Goal: Information Seeking & Learning: Learn about a topic

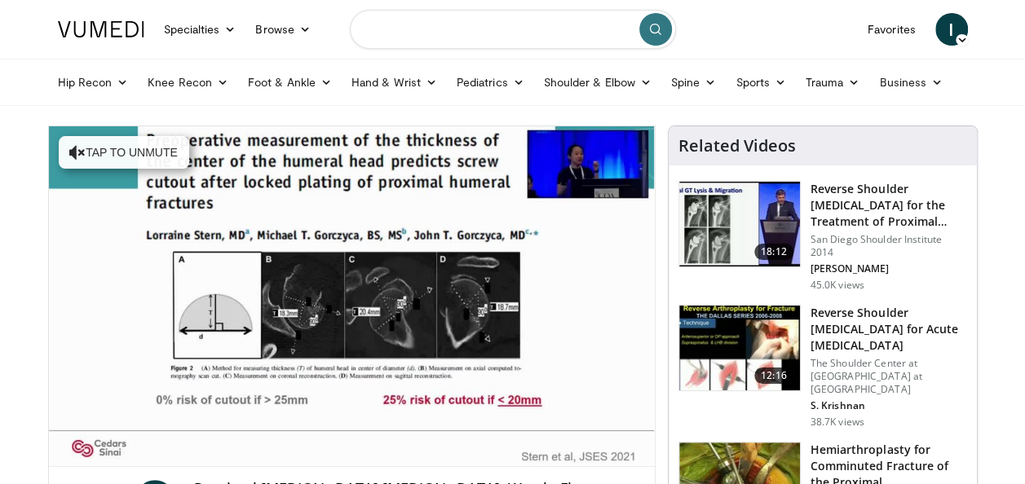
click at [397, 36] on input "Search topics, interventions" at bounding box center [513, 29] width 326 height 39
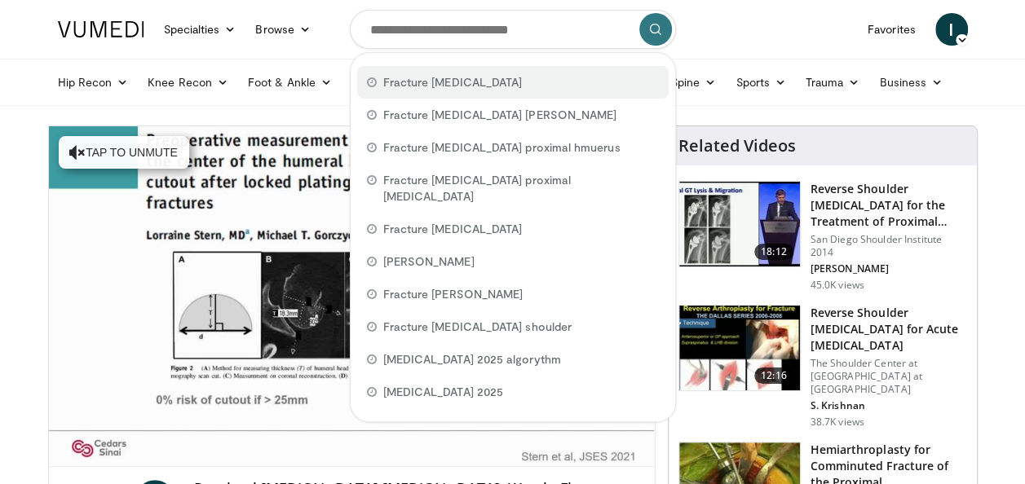
click at [402, 86] on span "Fracture sequelae" at bounding box center [452, 82] width 139 height 16
type input "**********"
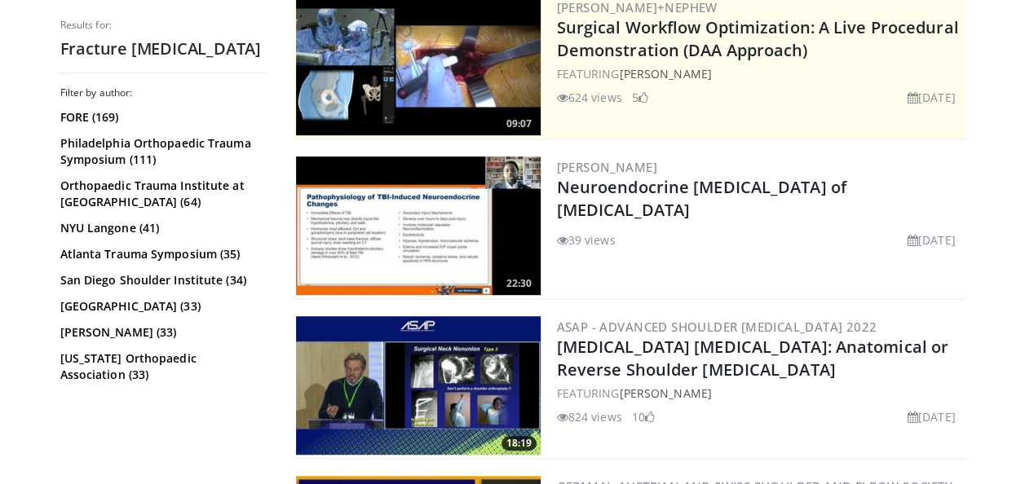
scroll to position [359, 0]
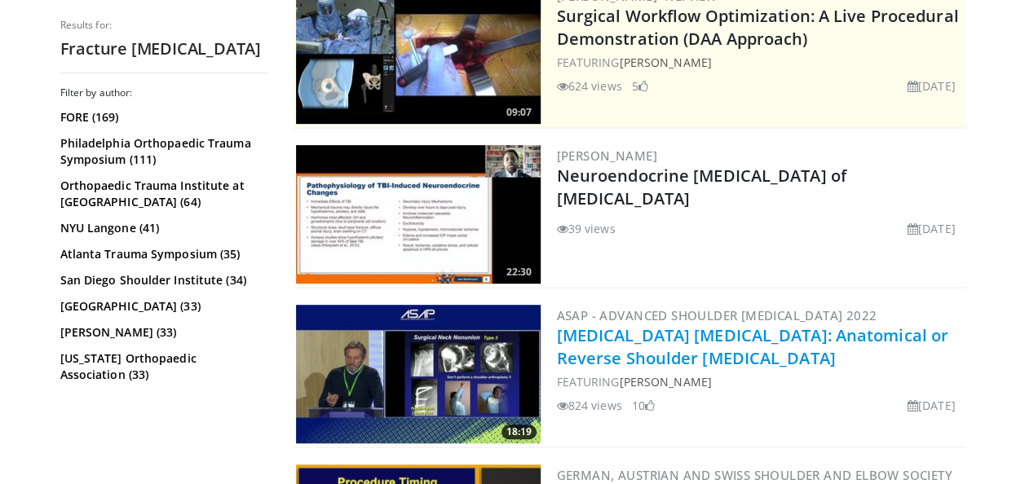
click at [911, 336] on link "[MEDICAL_DATA] [MEDICAL_DATA]: Anatomical or Reverse Shoulder [MEDICAL_DATA]" at bounding box center [752, 347] width 391 height 45
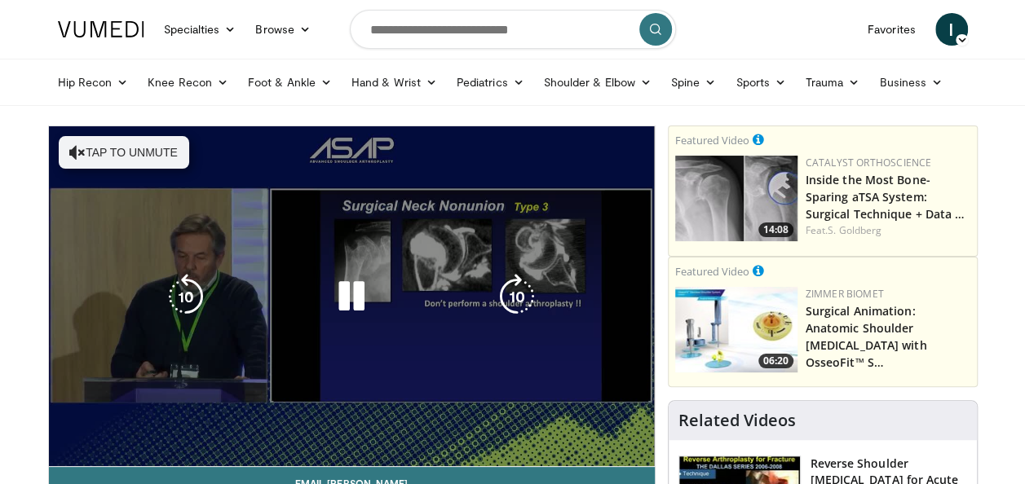
click at [241, 427] on div "10 seconds Tap to unmute" at bounding box center [352, 296] width 606 height 340
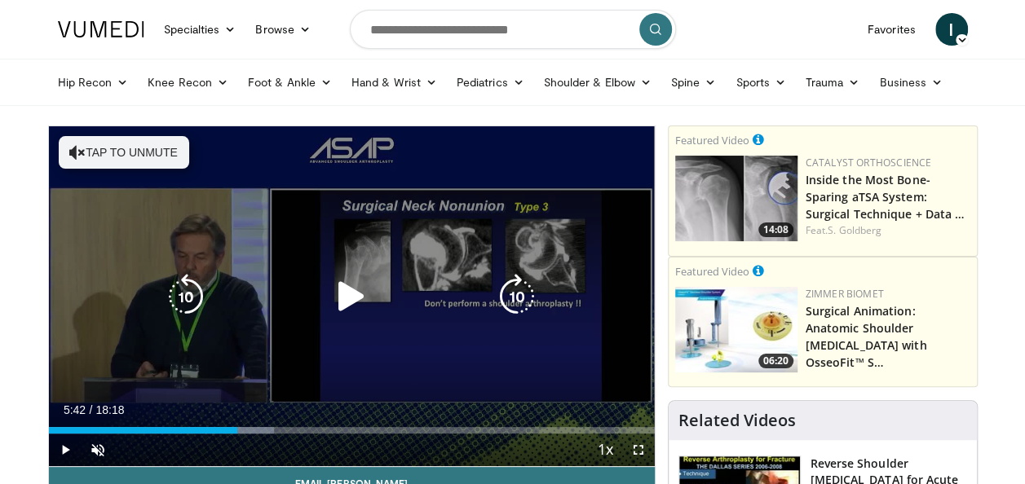
click at [520, 297] on icon "Video Player" at bounding box center [517, 297] width 46 height 46
click at [520, 304] on icon "Video Player" at bounding box center [517, 297] width 46 height 46
click at [519, 302] on icon "Video Player" at bounding box center [517, 297] width 46 height 46
click at [517, 297] on icon "Video Player" at bounding box center [517, 297] width 46 height 46
click at [511, 296] on icon "Video Player" at bounding box center [517, 297] width 46 height 46
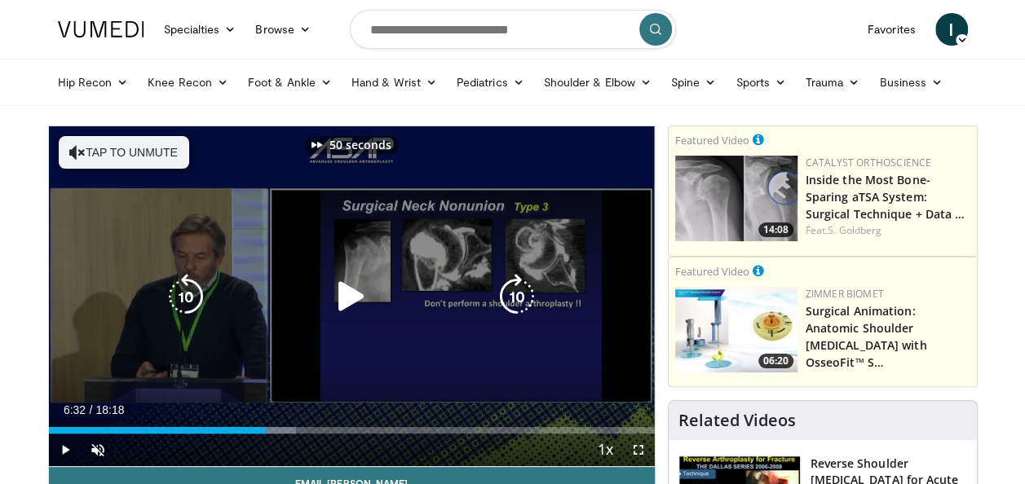
click at [506, 295] on icon "Video Player" at bounding box center [517, 297] width 46 height 46
click at [514, 300] on icon "Video Player" at bounding box center [517, 297] width 46 height 46
click at [519, 303] on icon "Video Player" at bounding box center [517, 297] width 46 height 46
click at [511, 294] on icon "Video Player" at bounding box center [517, 297] width 46 height 46
click at [521, 292] on icon "Video Player" at bounding box center [517, 297] width 46 height 46
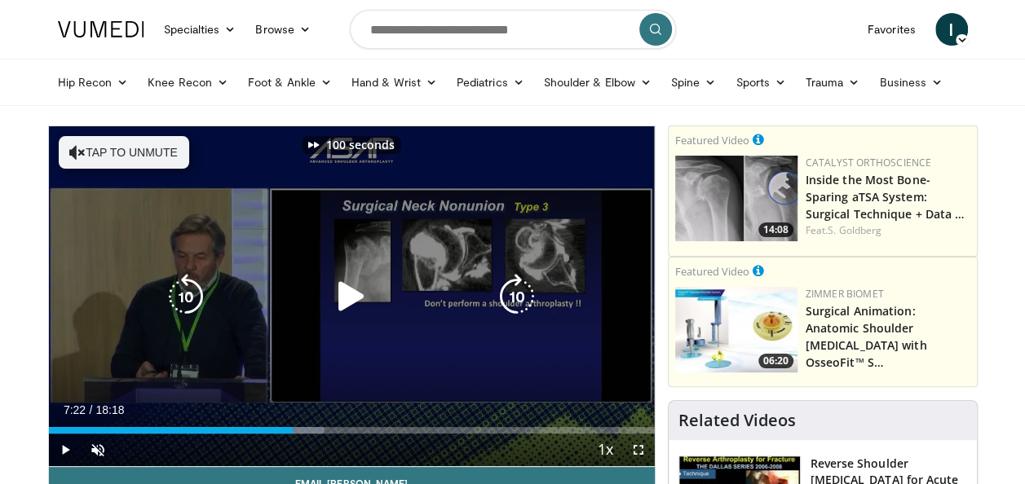
click at [519, 295] on icon "Video Player" at bounding box center [517, 297] width 46 height 46
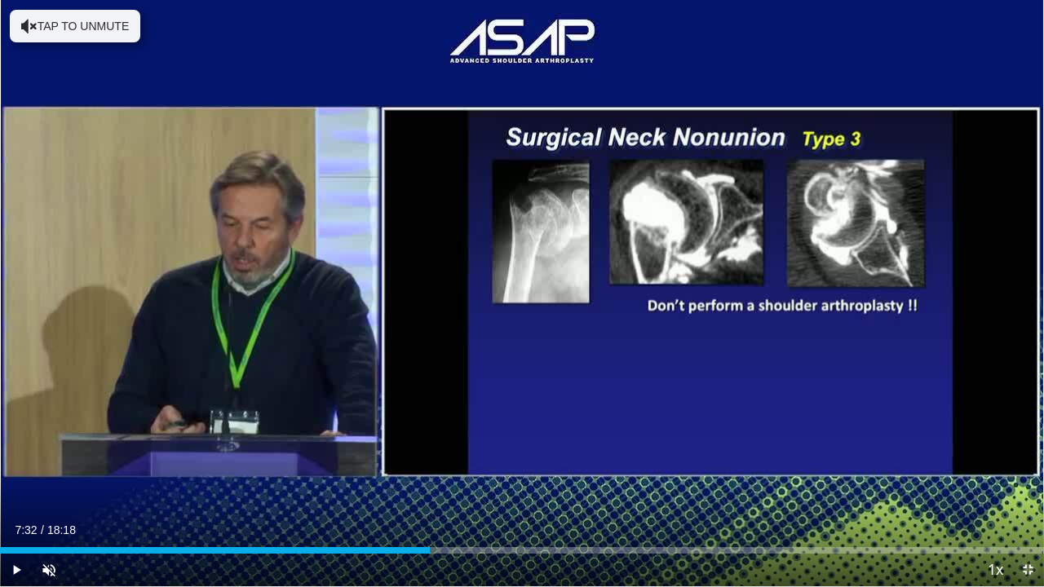
click at [1024, 484] on span "Video Player" at bounding box center [1027, 570] width 33 height 33
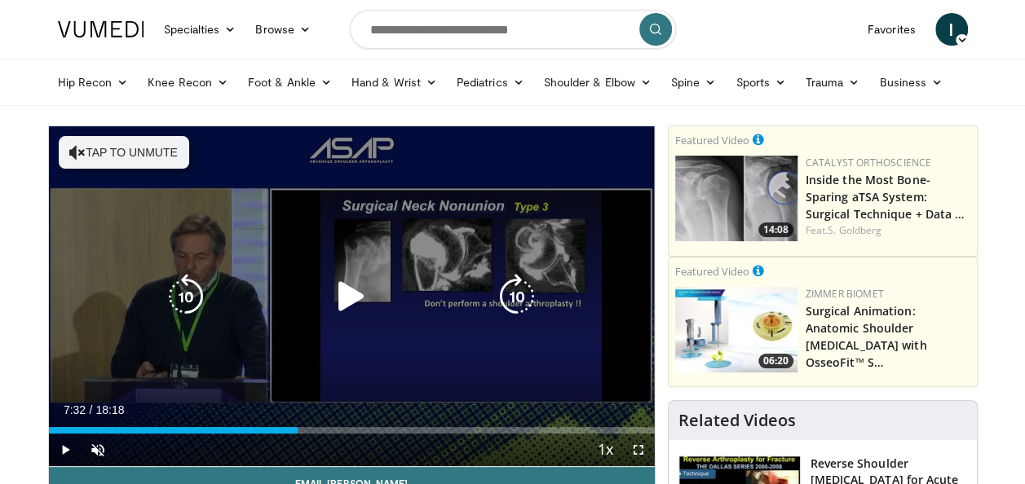
click at [355, 298] on icon "Video Player" at bounding box center [352, 297] width 46 height 46
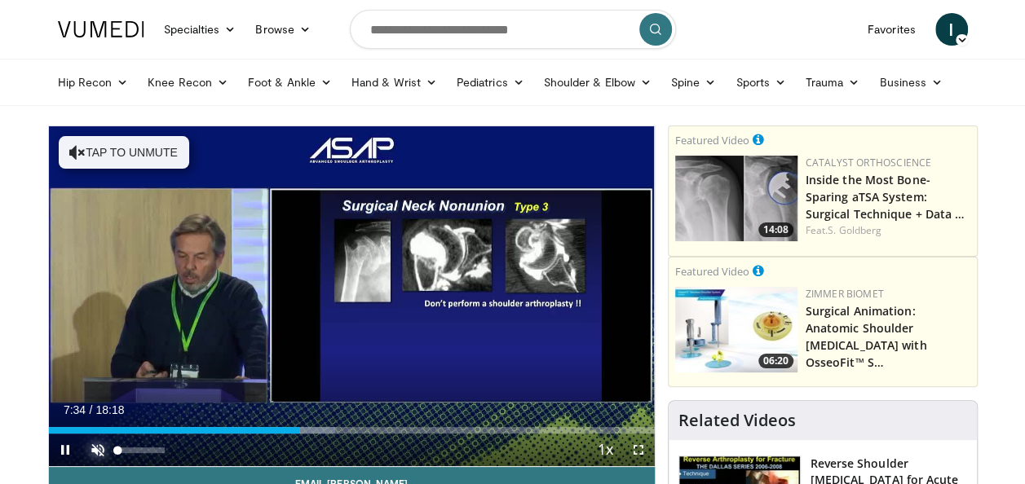
click at [99, 453] on span "Video Player" at bounding box center [98, 450] width 33 height 33
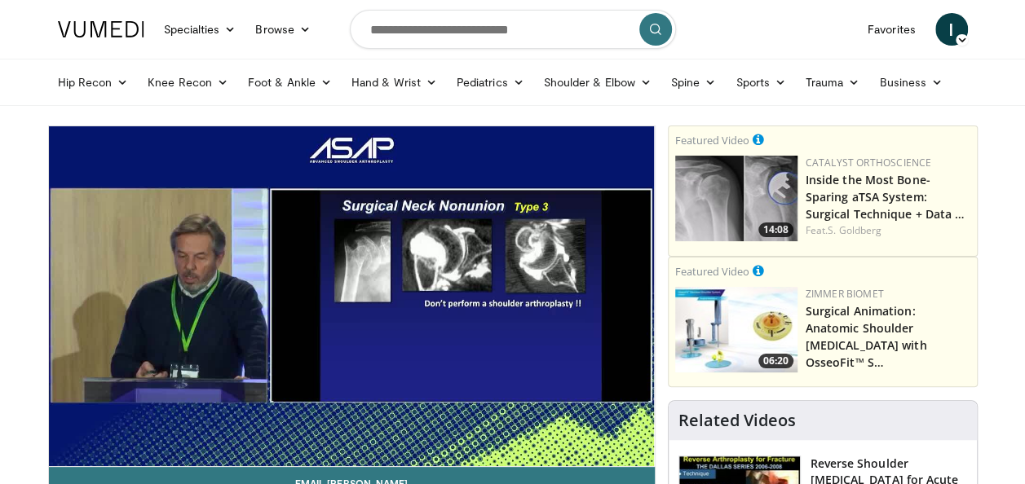
click at [463, 323] on div "110 seconds Tap to unmute" at bounding box center [352, 296] width 606 height 340
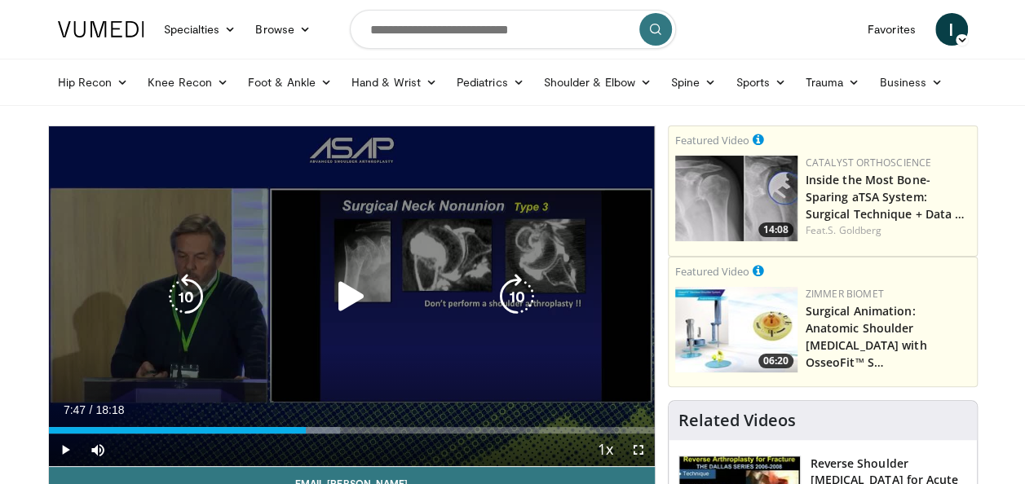
click at [366, 303] on icon "Video Player" at bounding box center [352, 297] width 46 height 46
click at [351, 298] on icon "Video Player" at bounding box center [352, 297] width 46 height 46
click at [354, 289] on icon "Video Player" at bounding box center [352, 297] width 46 height 46
click at [191, 294] on icon "Video Player" at bounding box center [186, 297] width 46 height 46
click at [362, 286] on icon "Video Player" at bounding box center [352, 297] width 46 height 46
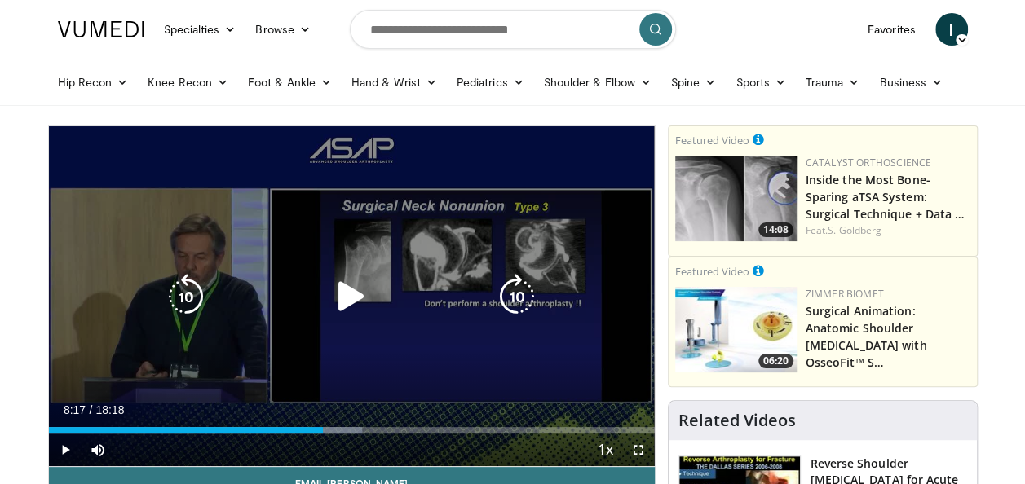
click at [338, 294] on icon "Video Player" at bounding box center [352, 297] width 46 height 46
click at [352, 295] on icon "Video Player" at bounding box center [352, 297] width 46 height 46
click at [343, 282] on icon "Video Player" at bounding box center [352, 297] width 46 height 46
click at [341, 292] on icon "Video Player" at bounding box center [352, 297] width 46 height 46
click at [189, 294] on icon "Video Player" at bounding box center [186, 297] width 46 height 46
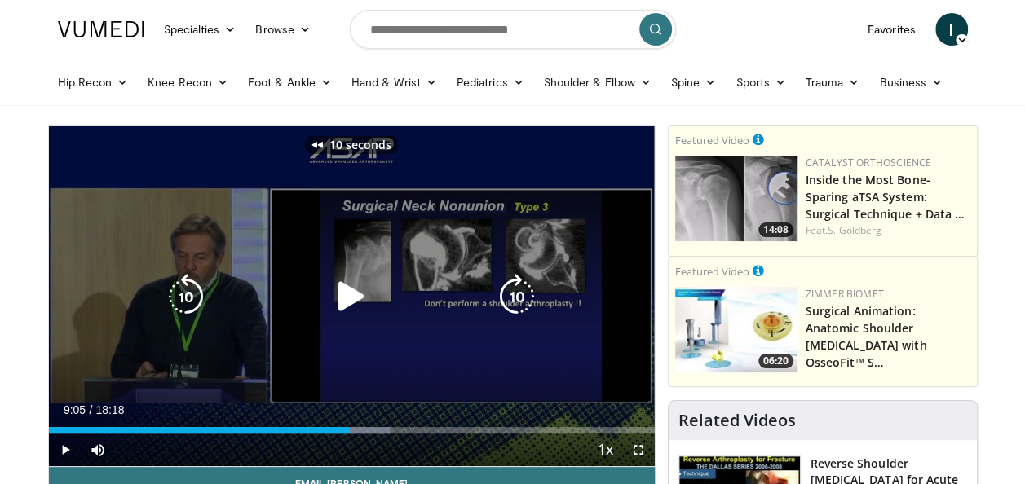
click at [189, 294] on icon "Video Player" at bounding box center [186, 297] width 46 height 46
click at [191, 294] on icon "Video Player" at bounding box center [186, 297] width 46 height 46
click at [519, 293] on icon "Video Player" at bounding box center [517, 297] width 46 height 46
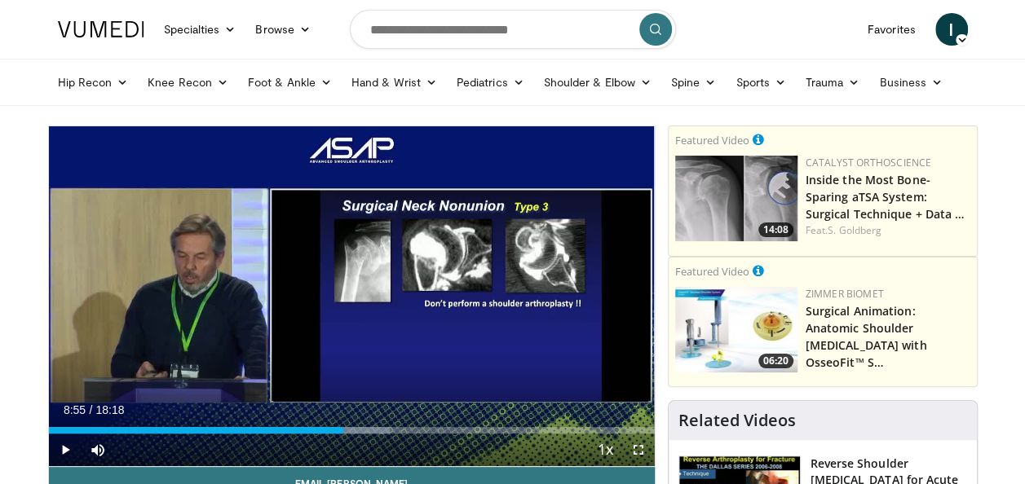
click at [519, 293] on div "10 seconds Tap to unmute" at bounding box center [352, 296] width 606 height 340
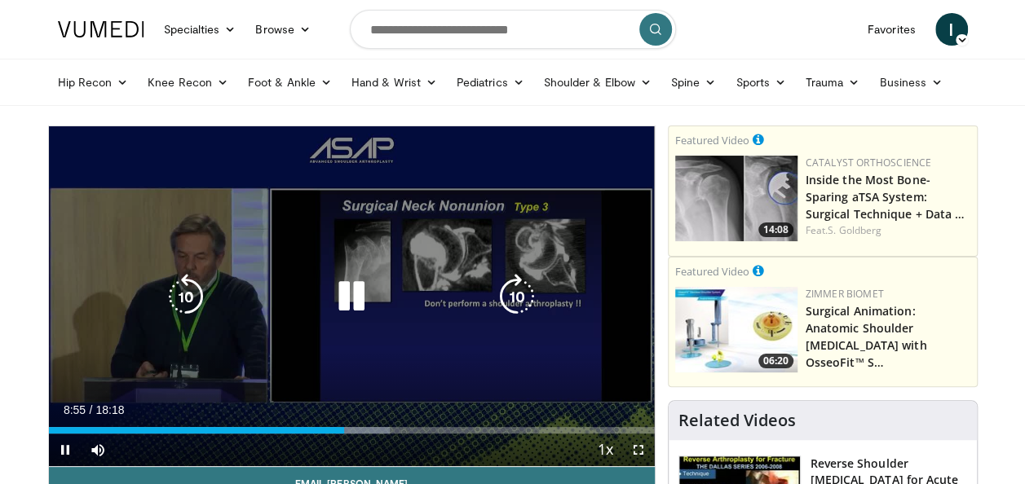
click at [517, 290] on icon "Video Player" at bounding box center [517, 297] width 46 height 46
click at [519, 295] on div "20 seconds Tap to unmute" at bounding box center [352, 296] width 606 height 340
click at [515, 289] on icon "Video Player" at bounding box center [517, 297] width 46 height 46
click at [346, 292] on icon "Video Player" at bounding box center [352, 297] width 46 height 46
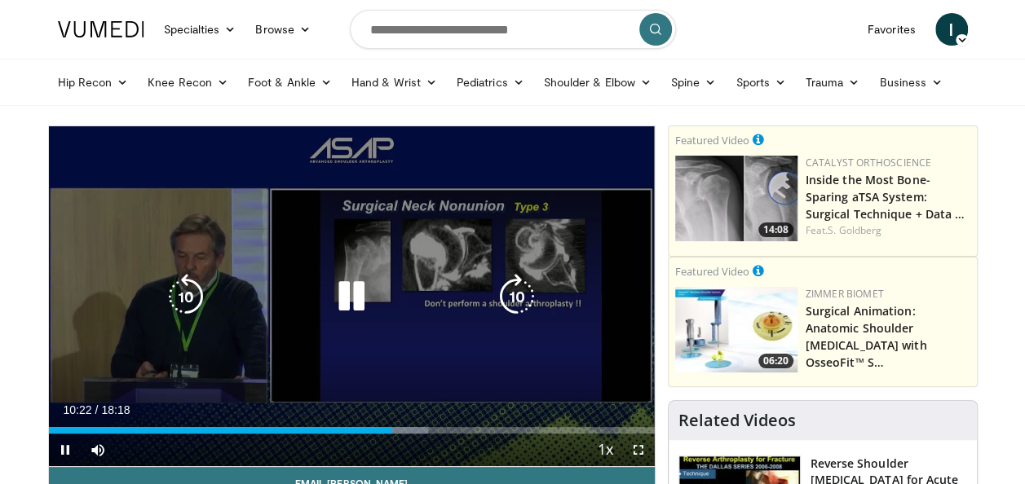
click at [352, 294] on icon "Video Player" at bounding box center [352, 297] width 46 height 46
click at [188, 290] on icon "Video Player" at bounding box center [186, 297] width 46 height 46
click at [344, 300] on icon "Video Player" at bounding box center [352, 297] width 46 height 46
click at [191, 286] on icon "Video Player" at bounding box center [186, 297] width 46 height 46
click at [194, 304] on icon "Video Player" at bounding box center [186, 297] width 46 height 46
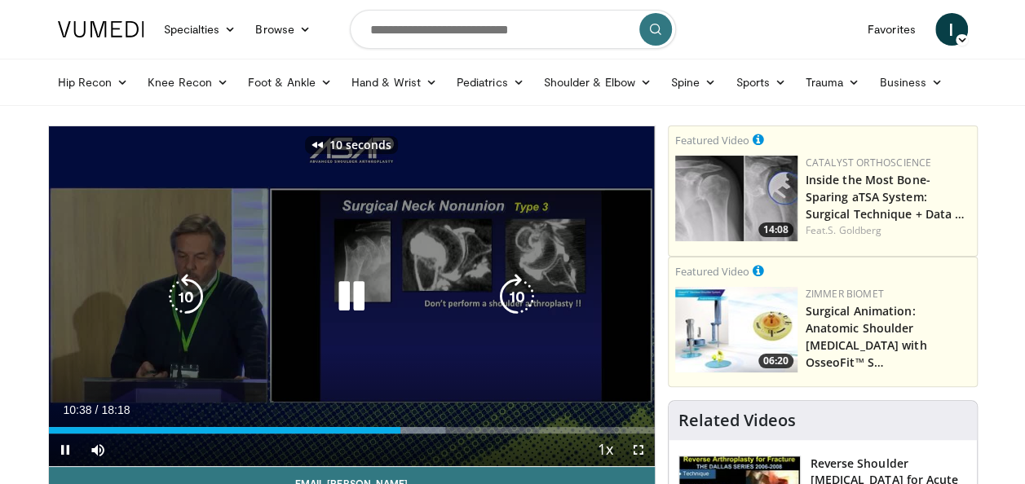
click at [359, 287] on icon "Video Player" at bounding box center [352, 297] width 46 height 46
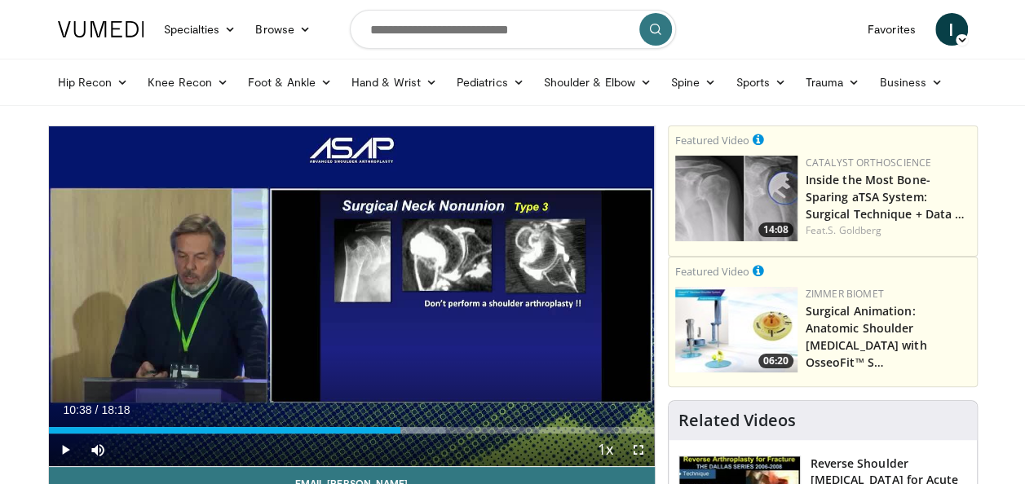
click at [320, 304] on div "Video Player" at bounding box center [352, 297] width 364 height 33
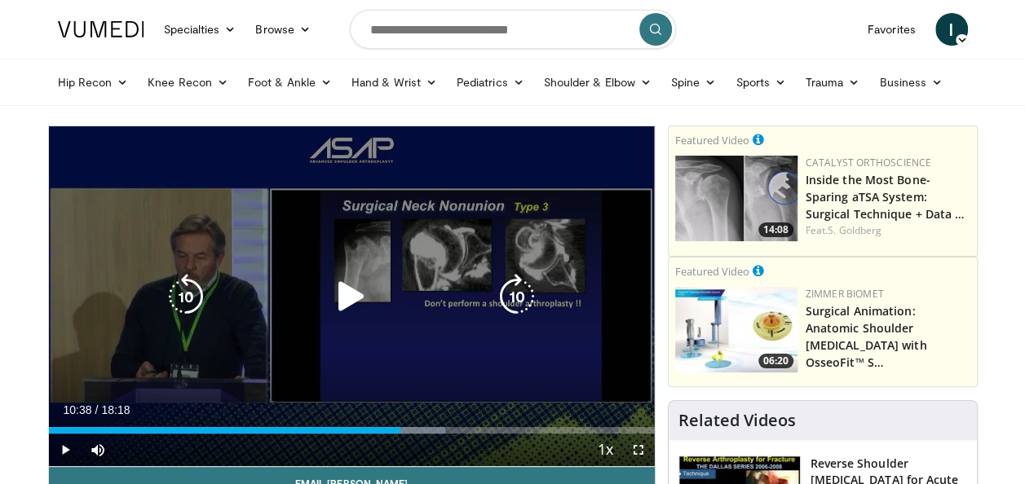
click at [351, 290] on icon "Video Player" at bounding box center [352, 297] width 46 height 46
click at [190, 295] on icon "Video Player" at bounding box center [186, 297] width 46 height 46
click at [188, 308] on icon "Video Player" at bounding box center [186, 297] width 46 height 46
click at [184, 304] on icon "Video Player" at bounding box center [186, 297] width 46 height 46
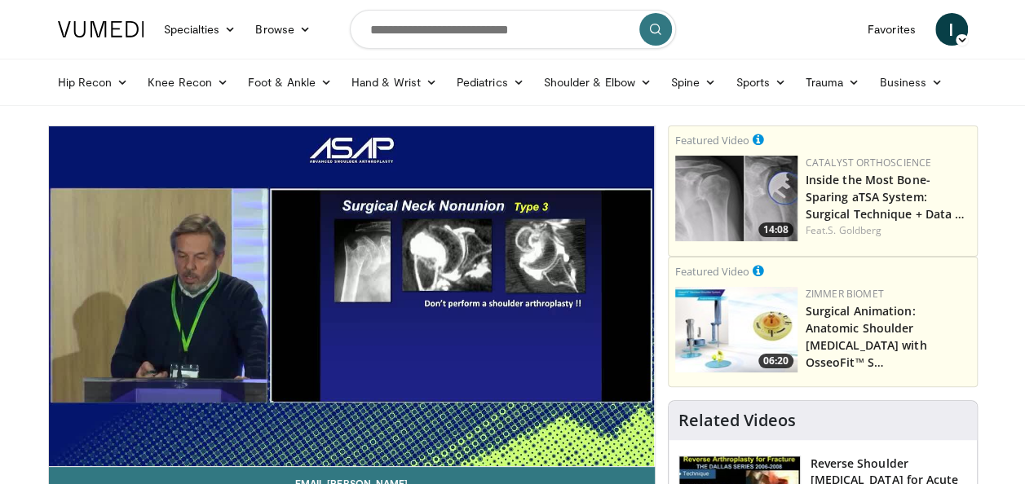
click at [290, 299] on div "Video Player" at bounding box center [352, 297] width 364 height 33
click at [419, 285] on div "Video Player" at bounding box center [352, 297] width 364 height 33
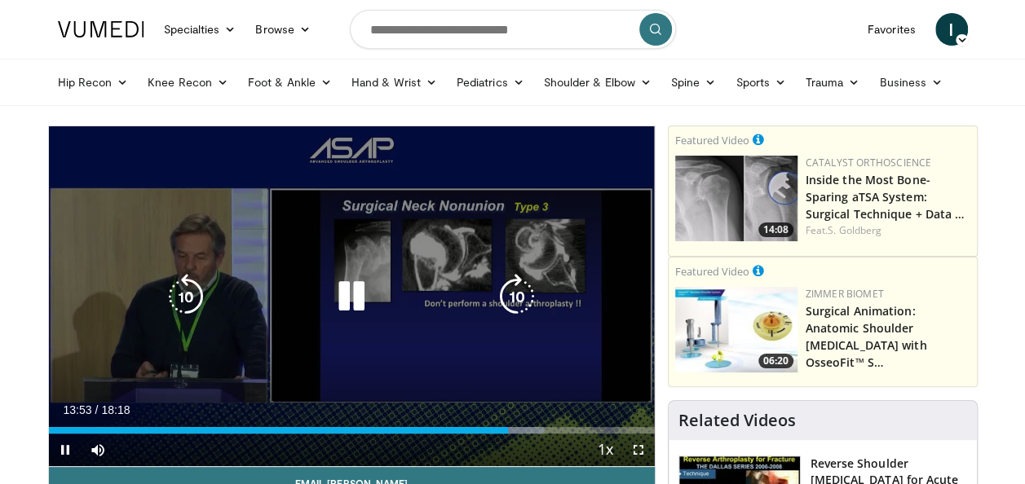
click at [356, 294] on icon "Video Player" at bounding box center [352, 297] width 46 height 46
